Goal: Task Accomplishment & Management: Complete application form

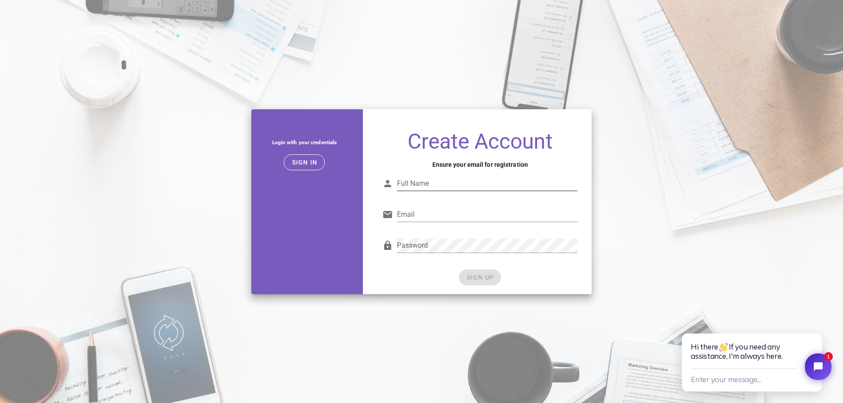
click at [474, 186] on input "Full Name" at bounding box center [487, 184] width 181 height 14
type input "Carla"
click at [460, 216] on input "Email" at bounding box center [487, 215] width 181 height 14
type input "m"
drag, startPoint x: 498, startPoint y: 212, endPoint x: 381, endPoint y: 209, distance: 116.4
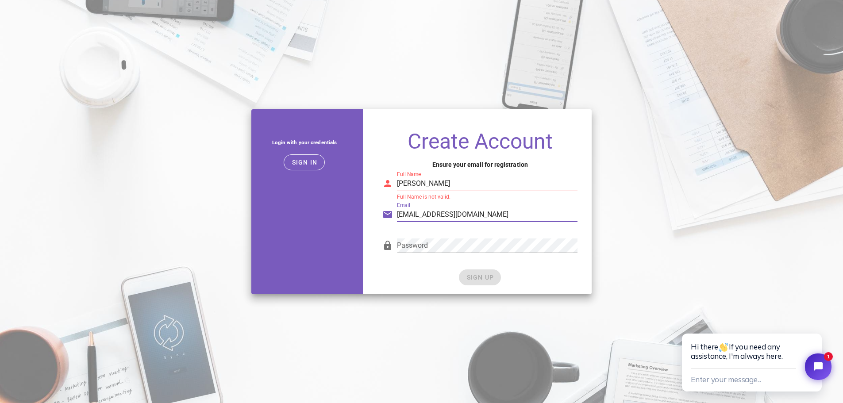
click at [381, 209] on div "Email jouwmaaltijdplan@gmail.com" at bounding box center [480, 216] width 206 height 31
paste input "text"
type input "jouwmaaltijdplan@gmail.com"
click at [389, 244] on div "Password" at bounding box center [479, 247] width 195 height 29
click at [425, 185] on input "Carla" at bounding box center [487, 184] width 181 height 14
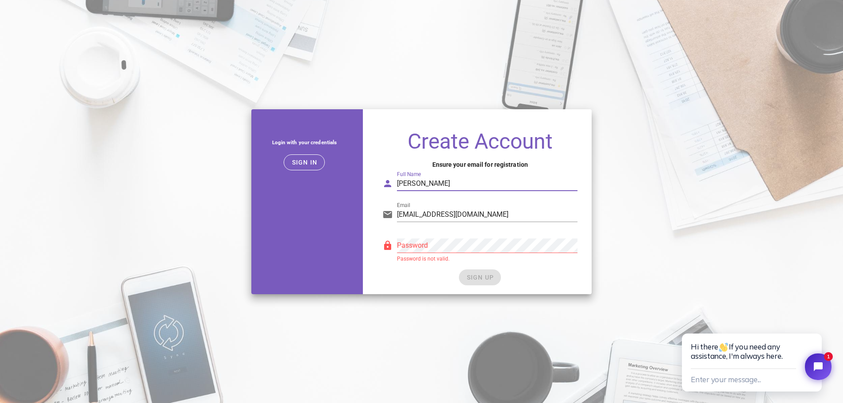
type input "Carla Gerdes"
click at [472, 273] on button "SIGN UP" at bounding box center [480, 278] width 42 height 16
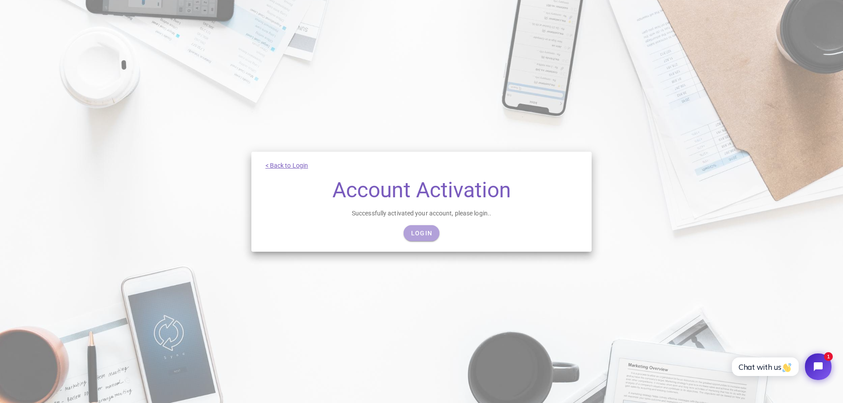
click at [421, 230] on span "Login" at bounding box center [422, 233] width 22 height 7
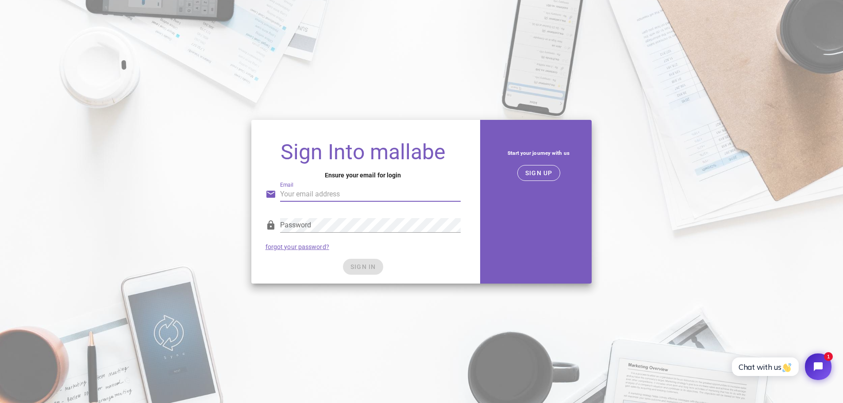
click at [330, 197] on input "Email" at bounding box center [370, 194] width 181 height 14
type input "jouwmaaltijdplan@gmail.com"
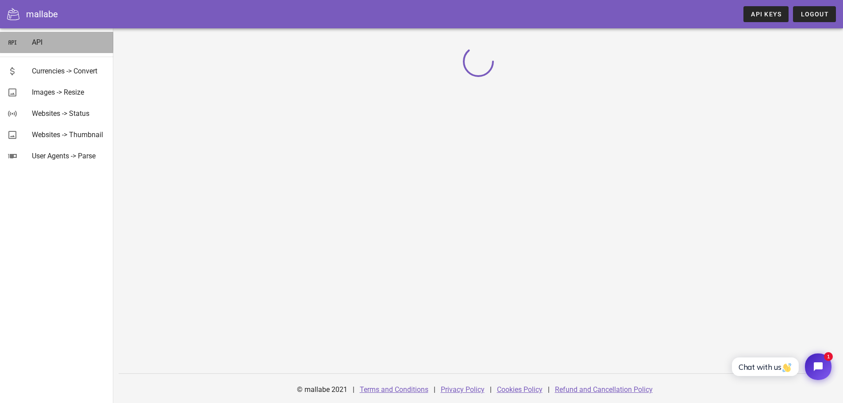
click at [35, 43] on div "API" at bounding box center [69, 42] width 74 height 8
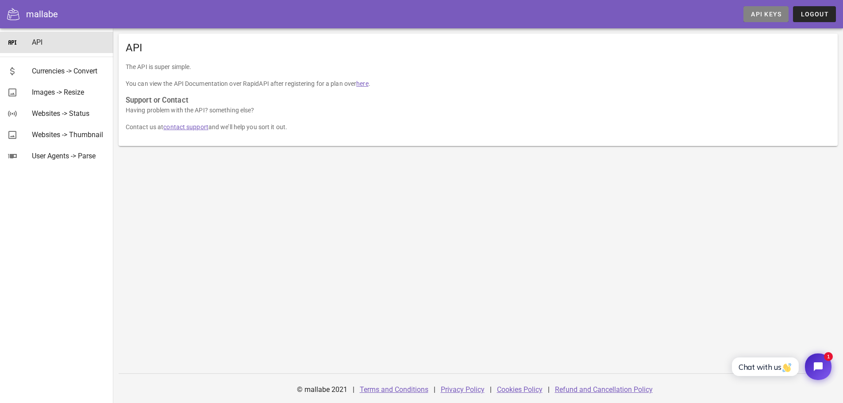
click at [765, 10] on link "API Keys" at bounding box center [766, 14] width 45 height 16
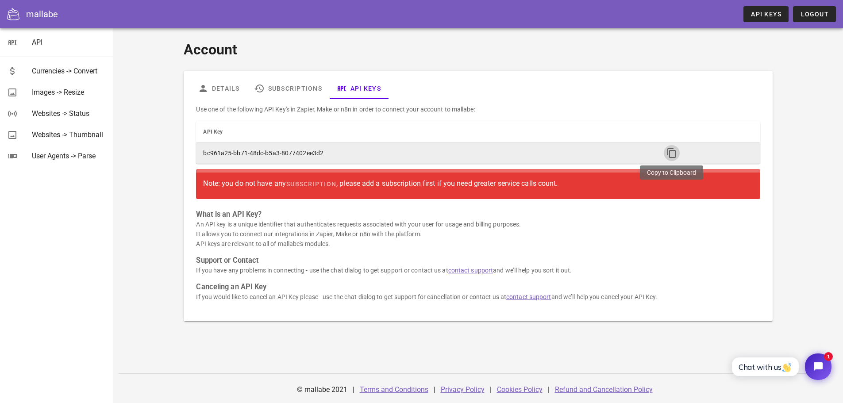
click at [672, 154] on icon "button" at bounding box center [672, 153] width 11 height 11
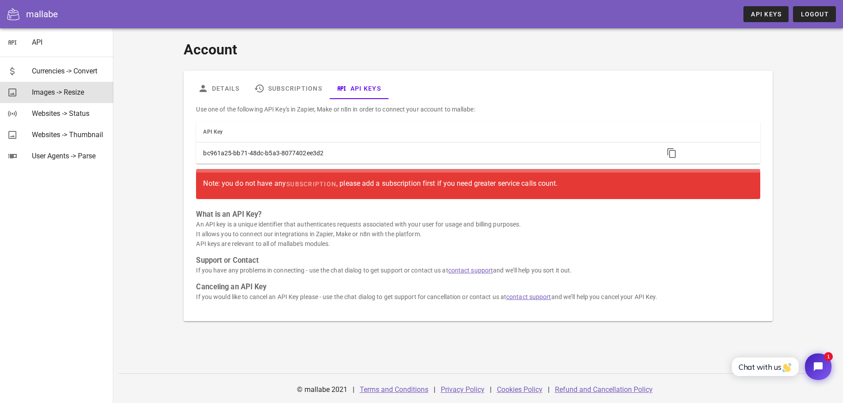
click at [68, 90] on div "Images -> Resize" at bounding box center [69, 92] width 74 height 8
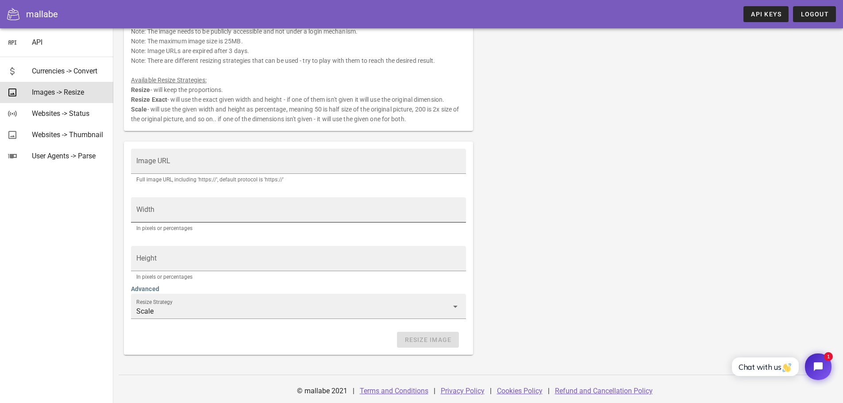
scroll to position [62, 0]
click at [193, 309] on input "Scale" at bounding box center [292, 310] width 312 height 14
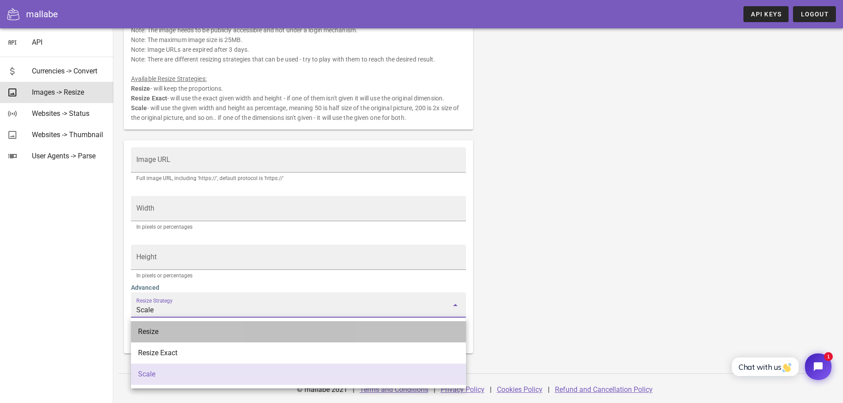
click at [180, 330] on div "Resize" at bounding box center [298, 332] width 321 height 8
type input "Resize"
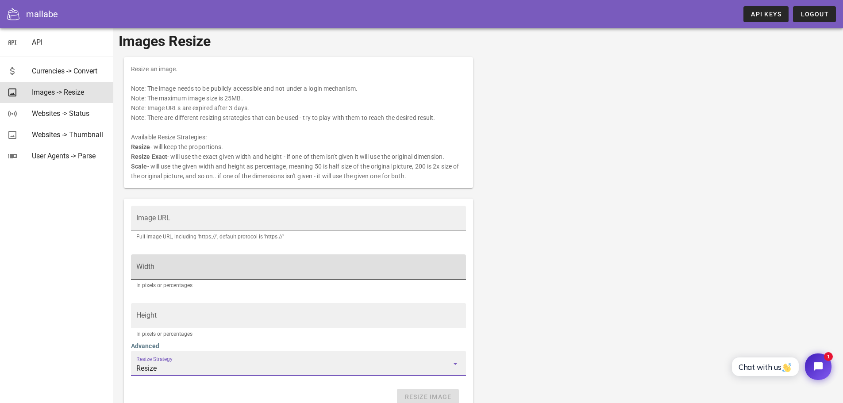
scroll to position [0, 0]
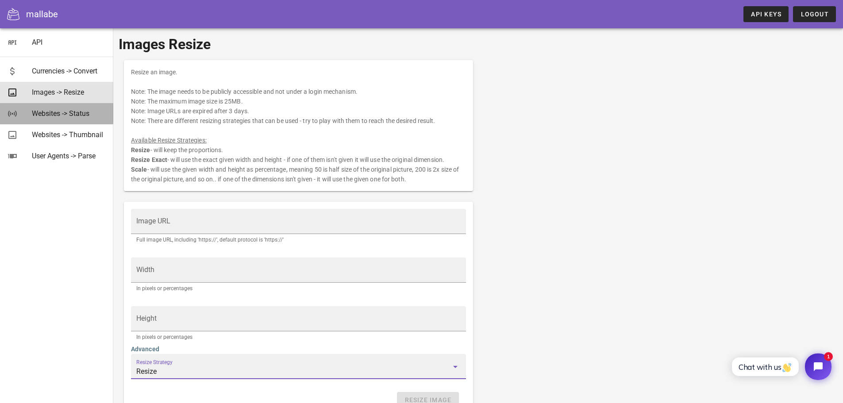
click at [44, 112] on div "Websites -> Status" at bounding box center [69, 113] width 74 height 8
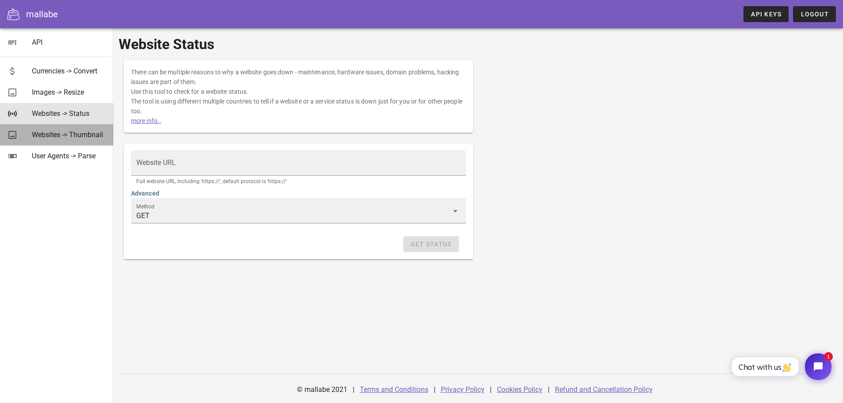
click at [50, 135] on div "Websites -> Thumbnail" at bounding box center [69, 135] width 74 height 8
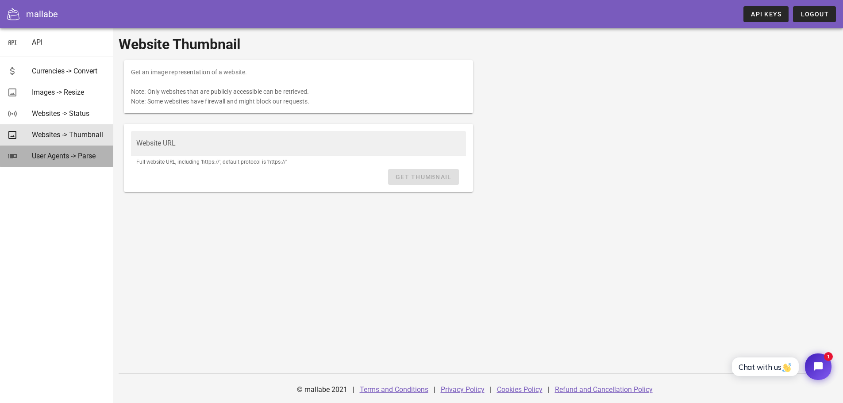
click at [64, 157] on div "User Agents -> Parse" at bounding box center [69, 156] width 74 height 8
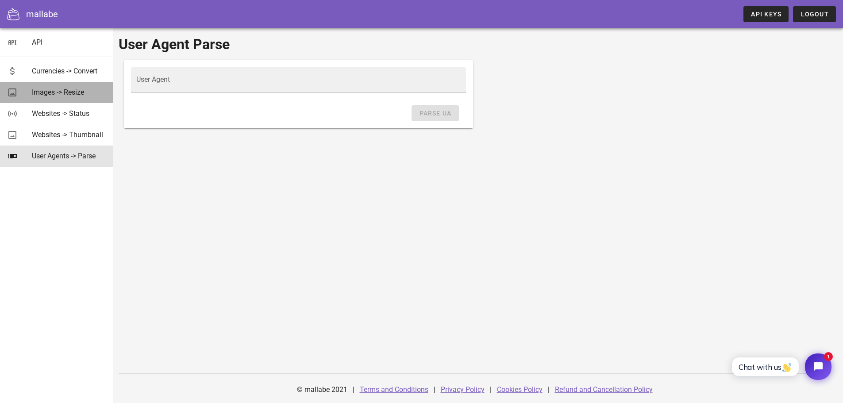
click at [67, 89] on div "Images -> Resize" at bounding box center [69, 92] width 74 height 8
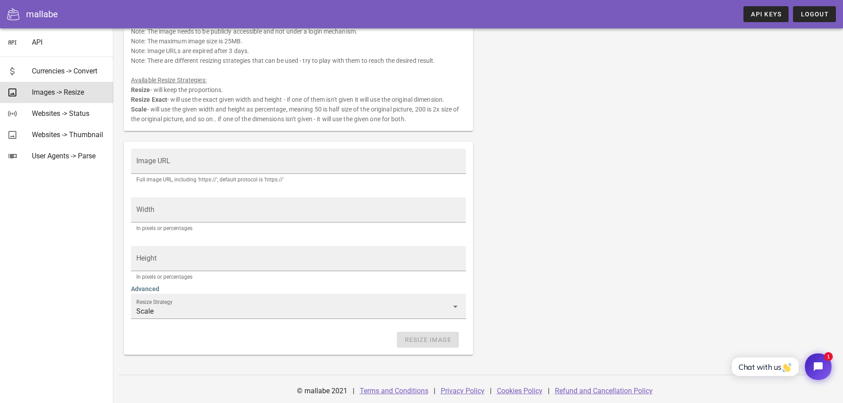
scroll to position [62, 0]
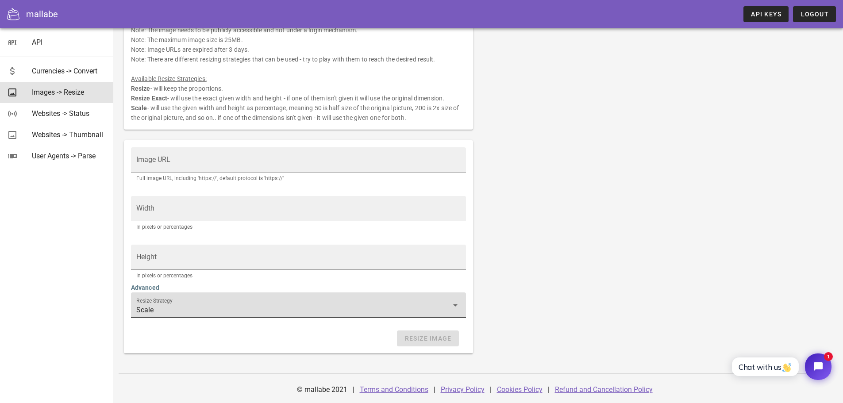
click at [168, 304] on input "Scale" at bounding box center [292, 310] width 312 height 14
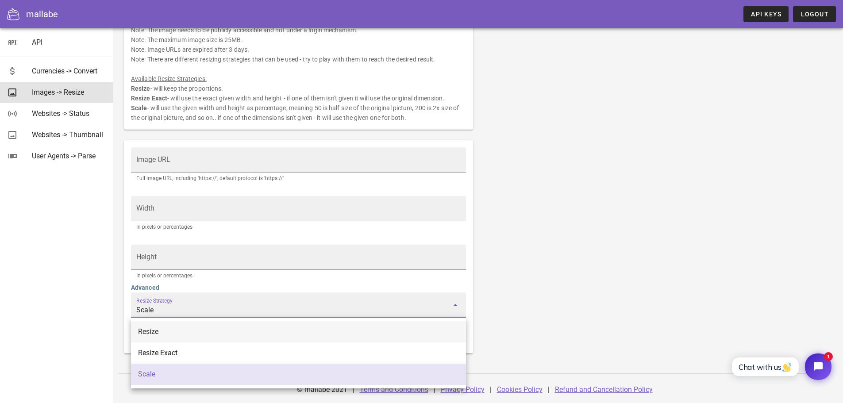
click at [159, 334] on div "Resize" at bounding box center [298, 332] width 321 height 8
type input "Resize"
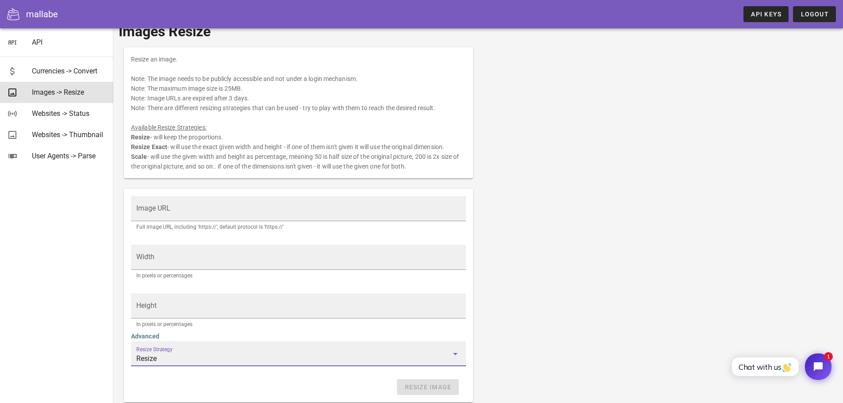
scroll to position [0, 0]
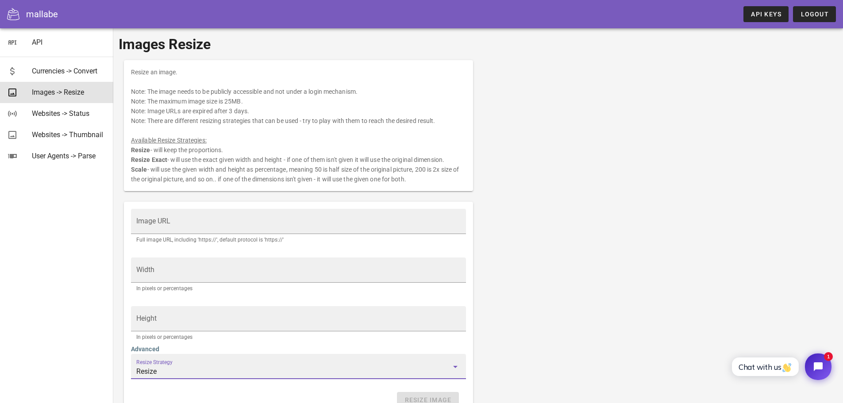
click at [37, 15] on div "mallabe" at bounding box center [42, 14] width 32 height 13
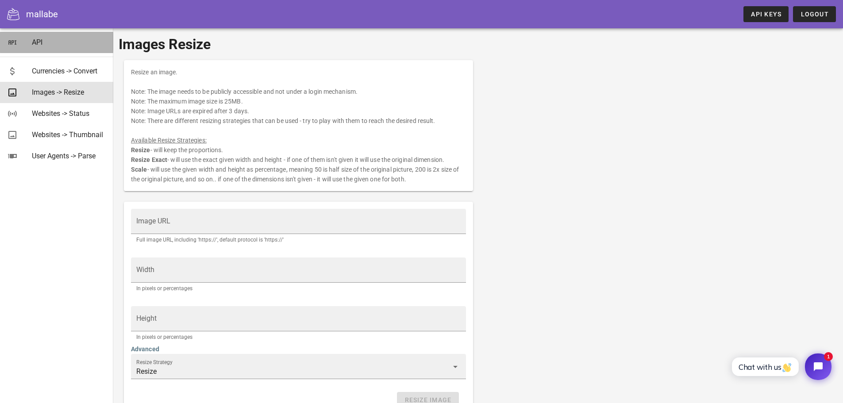
click at [14, 43] on icon at bounding box center [12, 42] width 11 height 11
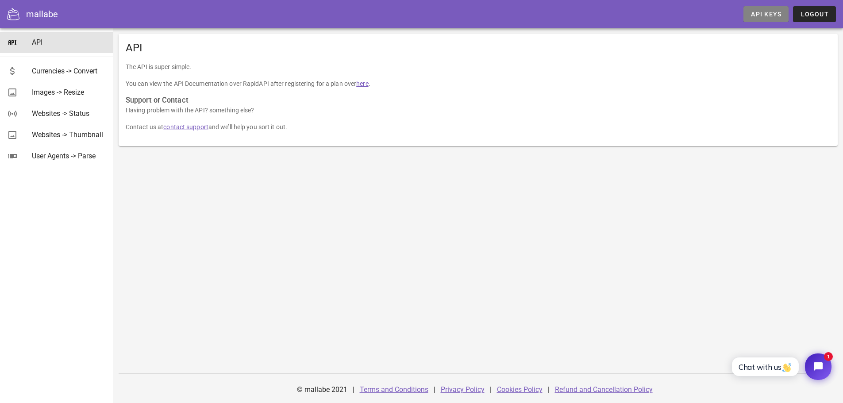
click at [767, 15] on span "API Keys" at bounding box center [766, 14] width 31 height 7
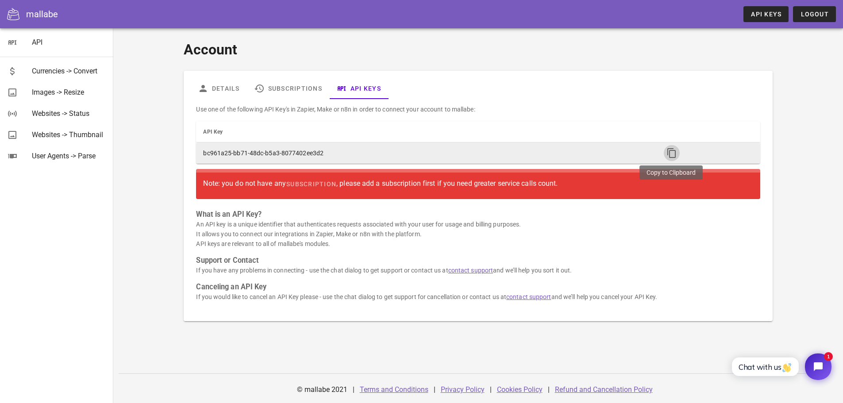
click at [668, 152] on icon "button" at bounding box center [672, 153] width 11 height 11
